Goal: Task Accomplishment & Management: Complete application form

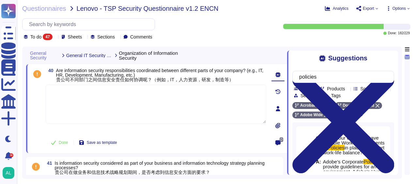
scroll to position [352, 0]
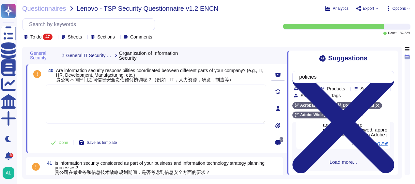
click at [160, 111] on textarea at bounding box center [156, 104] width 221 height 39
click at [330, 81] on input "policies" at bounding box center [341, 76] width 91 height 11
type input "p"
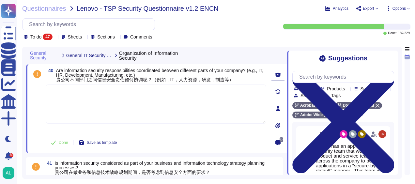
click at [206, 114] on textarea at bounding box center [156, 104] width 221 height 39
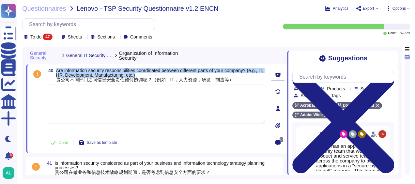
drag, startPoint x: 144, startPoint y: 75, endPoint x: 56, endPoint y: 71, distance: 88.3
click at [56, 71] on span "Are information security responsibilities coordinated between different parts o…" at bounding box center [161, 75] width 210 height 14
copy span "Are information security responsibilities coordinated between different parts o…"
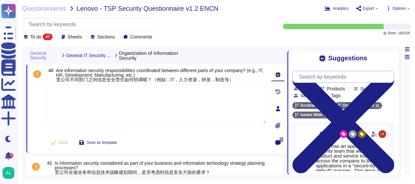
click at [316, 75] on input "text" at bounding box center [345, 76] width 98 height 11
paste input "Are information security responsibilities coordinated between different parts o…"
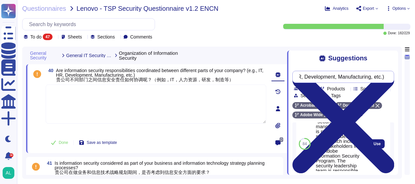
scroll to position [91, 0]
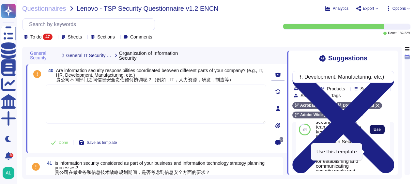
type input "Are information security responsibilities coordinated between different parts o…"
click at [374, 132] on span "Use" at bounding box center [377, 130] width 7 height 4
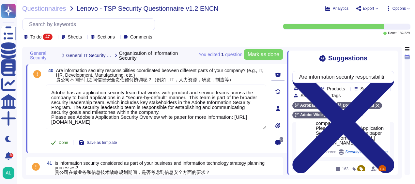
click at [63, 141] on span "Done" at bounding box center [63, 143] width 9 height 4
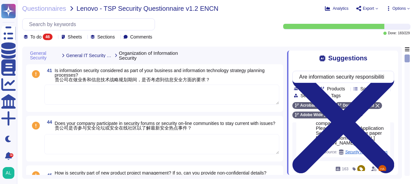
click at [94, 97] on textarea at bounding box center [161, 95] width 235 height 20
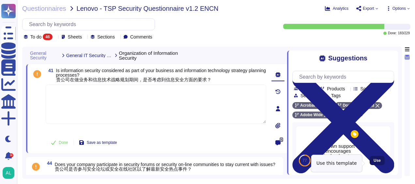
click at [374, 163] on span "Use" at bounding box center [377, 161] width 7 height 4
type textarea "Top-down support that encourages senior leaders to enforce compliance with secu…"
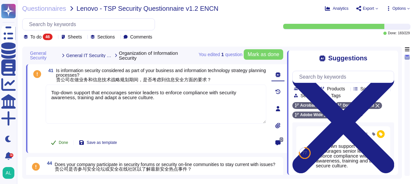
click at [63, 143] on span "Done" at bounding box center [63, 143] width 9 height 4
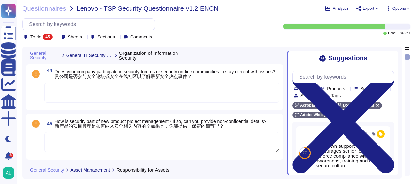
click at [104, 95] on textarea at bounding box center [161, 93] width 235 height 20
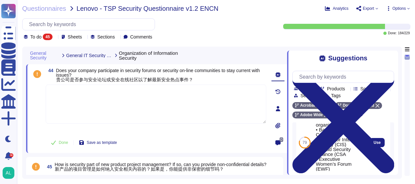
scroll to position [169, 0]
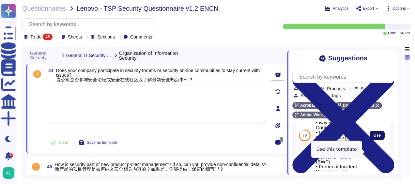
click at [374, 138] on span "Use" at bounding box center [377, 136] width 7 height 4
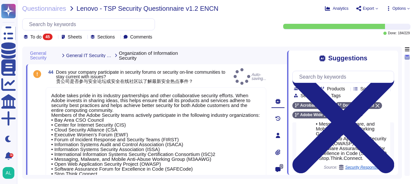
type textarea "Adobe takes pride in its industry partnerships and other collaborative security…"
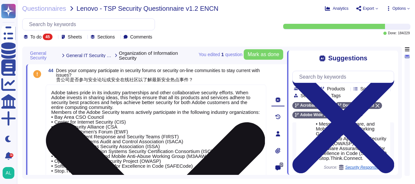
scroll to position [0, 0]
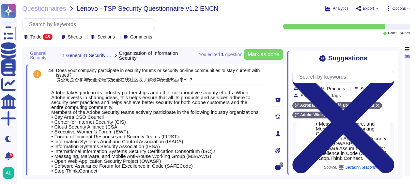
click at [408, 58] on div at bounding box center [407, 116] width 5 height 122
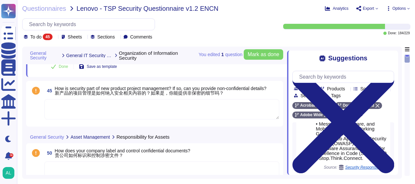
scroll to position [139, 0]
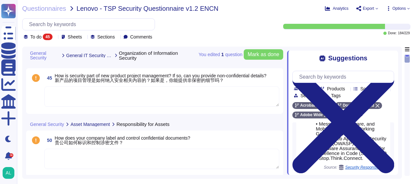
click at [231, 74] on span "How is security part of new product project management? If so, can you provide …" at bounding box center [161, 78] width 212 height 10
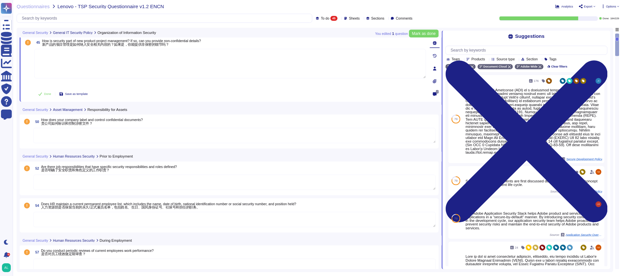
scroll to position [131, 0]
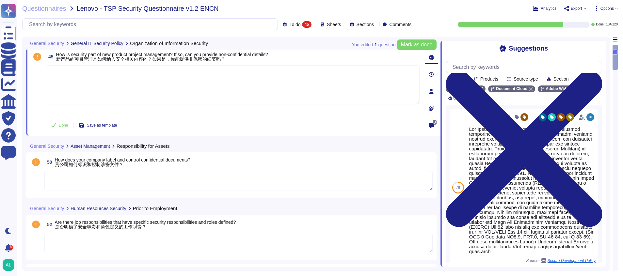
drag, startPoint x: 393, startPoint y: 0, endPoint x: 347, endPoint y: 117, distance: 125.5
click at [347, 117] on div "45 How is security part of new product project management? If so, can you provi…" at bounding box center [225, 91] width 388 height 81
drag, startPoint x: 617, startPoint y: 52, endPoint x: 617, endPoint y: 48, distance: 4.3
click at [415, 48] on div at bounding box center [615, 158] width 5 height 226
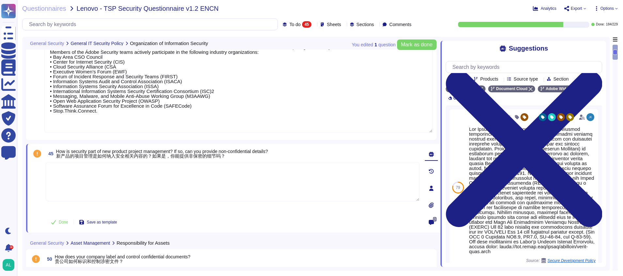
scroll to position [0, 0]
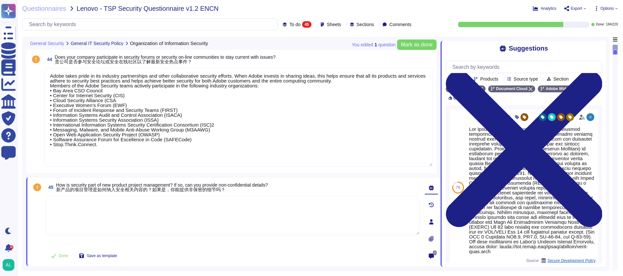
click at [122, 141] on textarea "Adobe takes pride in its industry partnerships and other collaborative security…" at bounding box center [238, 117] width 388 height 99
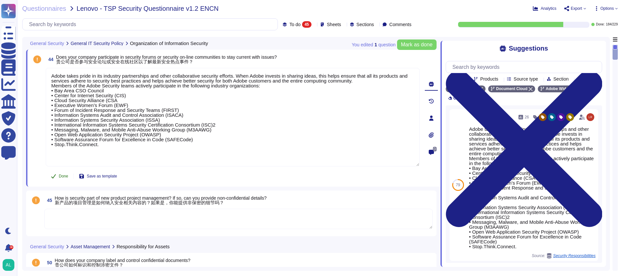
click at [62, 177] on span "Done" at bounding box center [63, 176] width 9 height 4
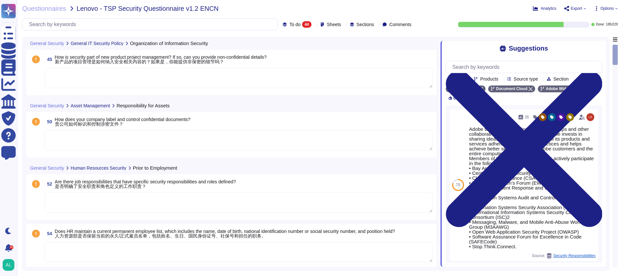
click at [121, 77] on textarea at bounding box center [238, 78] width 388 height 20
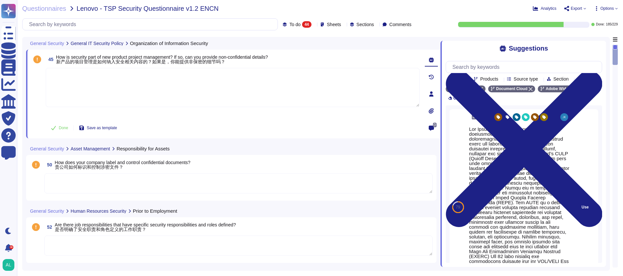
click at [415, 184] on div "Use" at bounding box center [585, 207] width 26 height 196
click at [415, 184] on button "Use" at bounding box center [585, 207] width 15 height 9
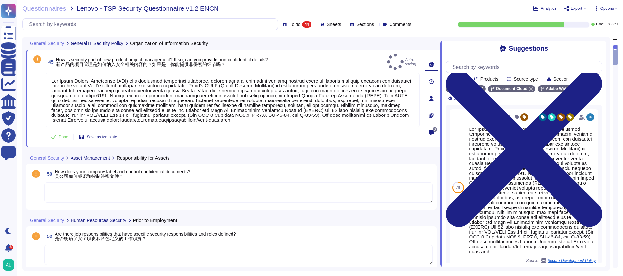
type textarea "Lor Ipsum Dolorsi Ametconse (ADI) el s doeiusmod temporinci utlaboree, dolorema…"
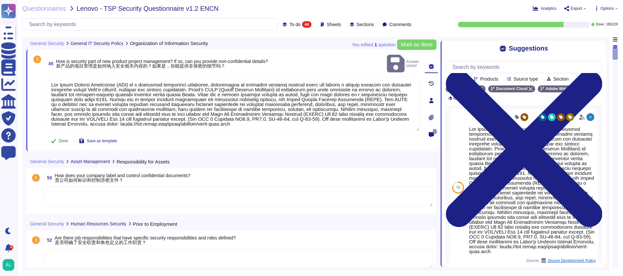
click at [55, 139] on icon at bounding box center [53, 141] width 5 height 4
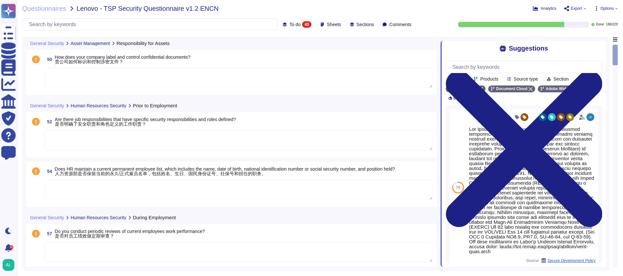
click at [144, 74] on textarea at bounding box center [238, 78] width 388 height 20
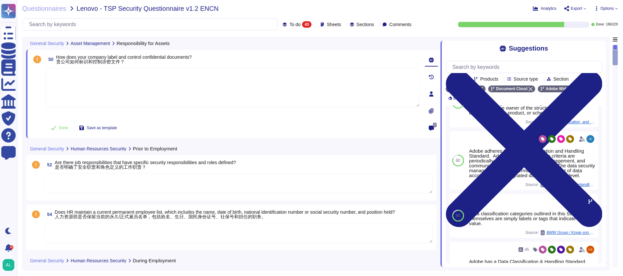
scroll to position [91, 0]
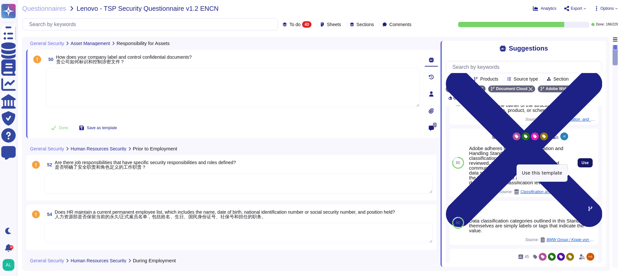
click at [415, 165] on span "Use" at bounding box center [585, 163] width 7 height 4
type textarea "Adobe adheres to a Data Classification and Handling Standard. Adobe's data clas…"
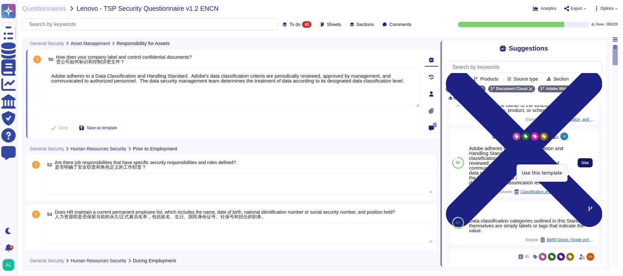
scroll to position [0, 0]
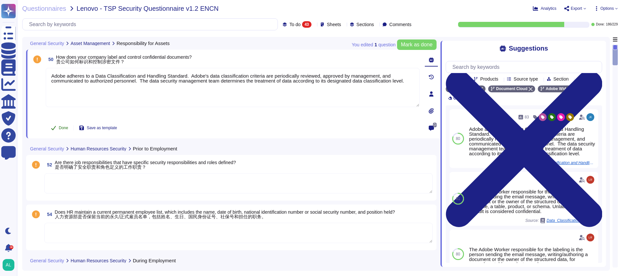
click at [62, 126] on span "Done" at bounding box center [63, 128] width 9 height 4
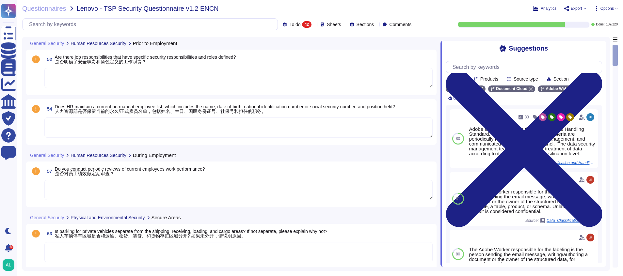
click at [124, 79] on textarea at bounding box center [238, 78] width 388 height 20
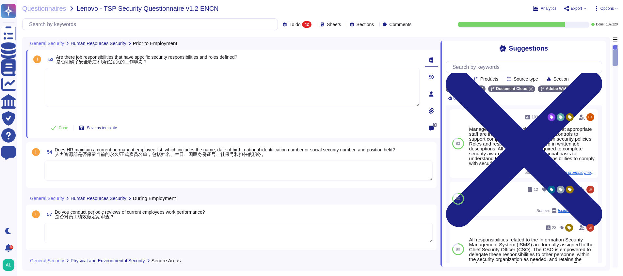
click at [124, 79] on textarea at bounding box center [233, 87] width 374 height 39
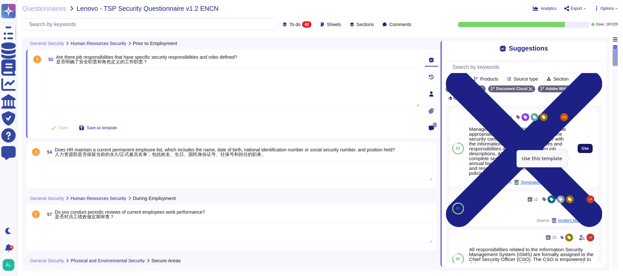
click at [415, 151] on span "Use" at bounding box center [585, 149] width 7 height 4
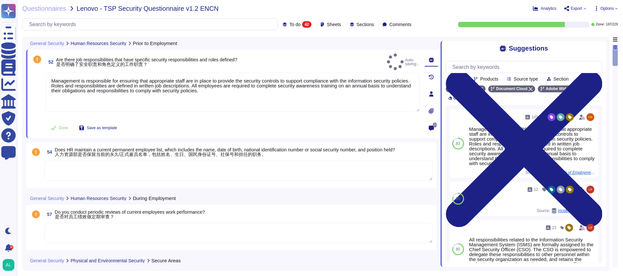
type textarea "Management is responsible for ensuring that appropriate staff are in place to p…"
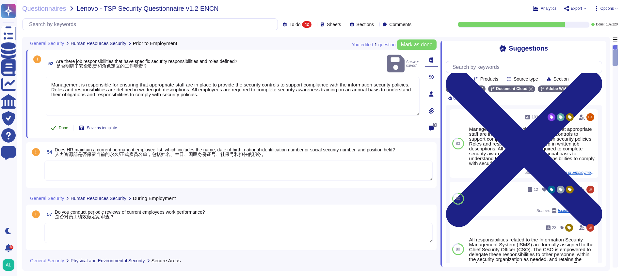
click at [55, 128] on icon at bounding box center [53, 127] width 5 height 5
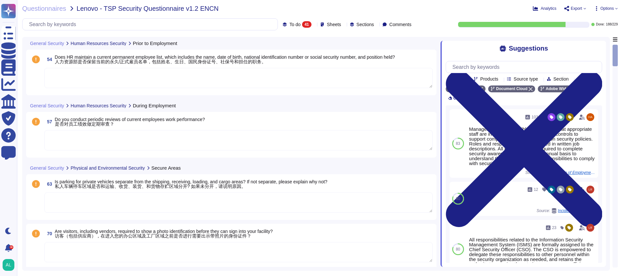
click at [107, 73] on textarea at bounding box center [238, 78] width 388 height 20
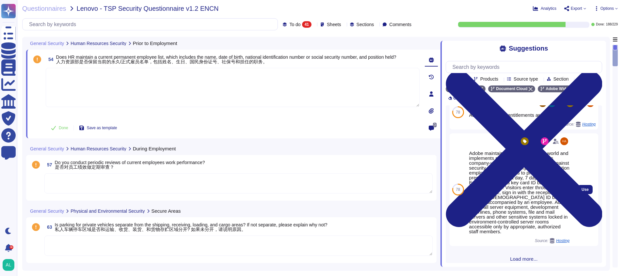
scroll to position [146, 0]
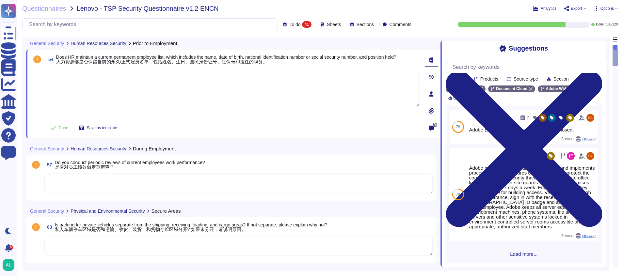
click at [415, 184] on span "Load more..." at bounding box center [524, 254] width 156 height 5
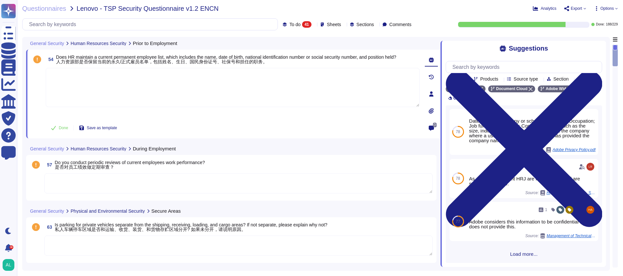
scroll to position [606, 0]
click at [242, 25] on input "text" at bounding box center [152, 24] width 252 height 11
type input "t"
click at [301, 91] on textarea at bounding box center [233, 87] width 374 height 39
click at [415, 184] on span "Use" at bounding box center [585, 222] width 7 height 4
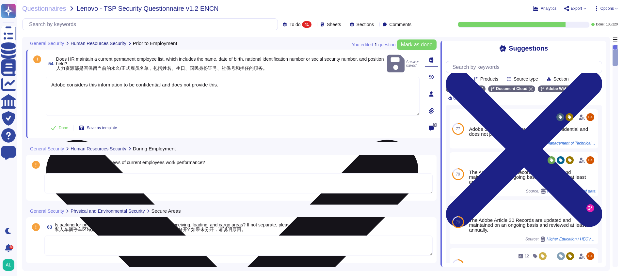
click at [52, 78] on textarea "Adobe considers this information to be confidential and does not provide this." at bounding box center [233, 96] width 374 height 39
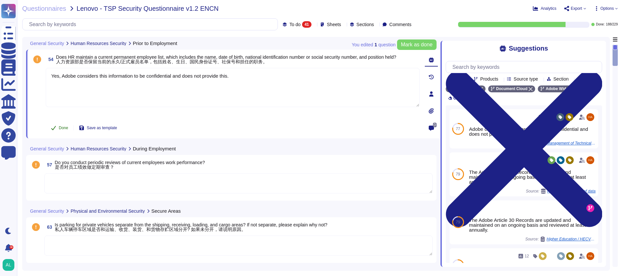
type textarea "Yes, Adobe considers this information to be confidential and does not provide t…"
click at [56, 131] on button "Done" at bounding box center [60, 128] width 28 height 13
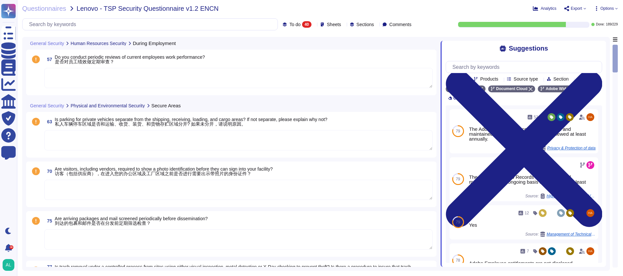
click at [97, 81] on textarea at bounding box center [238, 78] width 388 height 20
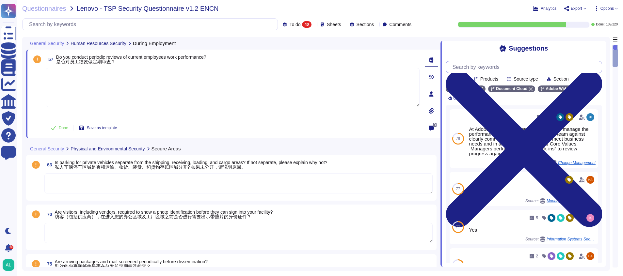
click at [415, 68] on input "text" at bounding box center [525, 66] width 153 height 11
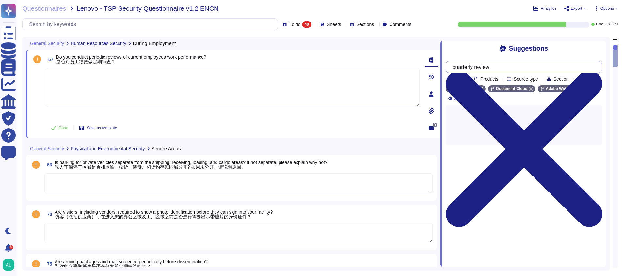
type input "quarterly review"
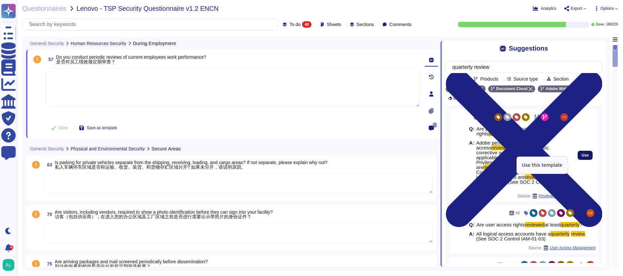
click at [415, 157] on span "Use" at bounding box center [585, 156] width 7 height 4
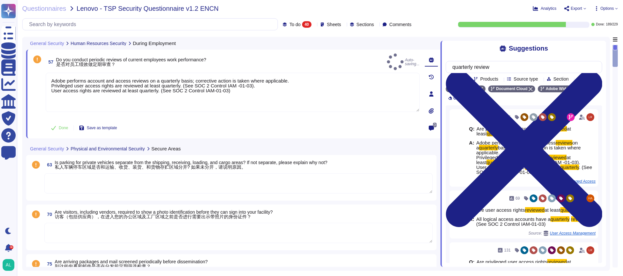
type textarea "Adobe performs account and access reviews on a quarterly basis; corrective acti…"
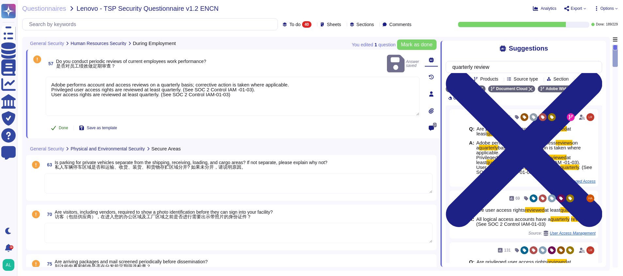
click at [59, 128] on span "Done" at bounding box center [63, 128] width 9 height 4
